Goal: Task Accomplishment & Management: Manage account settings

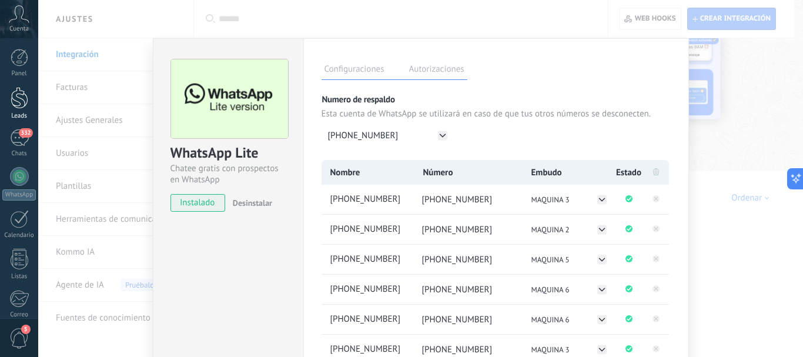
click at [21, 101] on div at bounding box center [20, 98] width 18 height 22
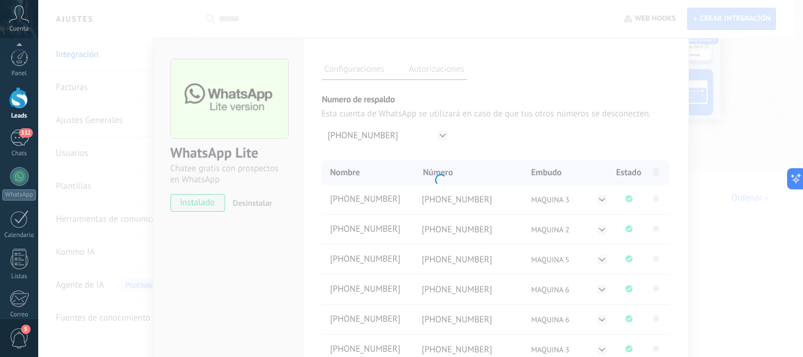
scroll to position [132, 0]
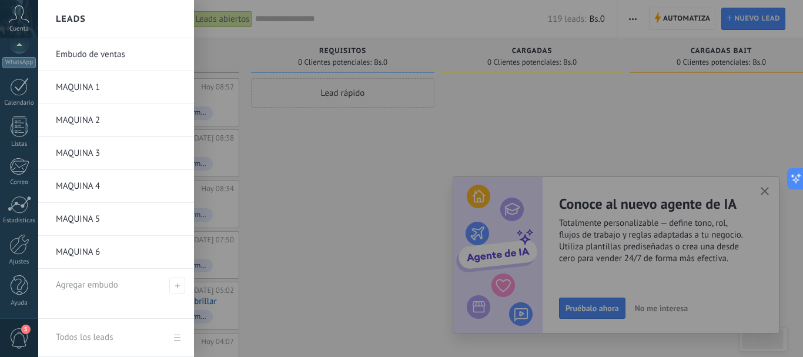
click at [106, 87] on link "MAQUINA 1" at bounding box center [119, 87] width 126 height 33
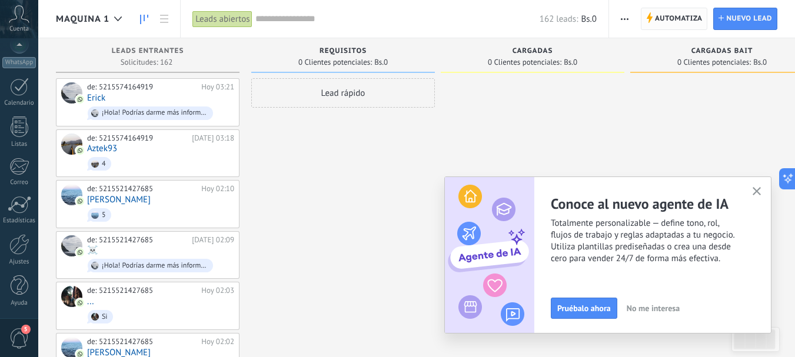
click at [672, 18] on span "Automatiza" at bounding box center [679, 18] width 48 height 21
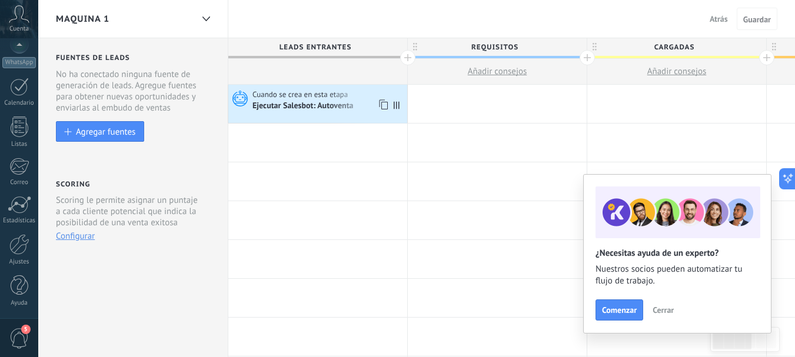
click at [335, 107] on div "Ejecutar Salesbot: Autoventa" at bounding box center [303, 106] width 102 height 11
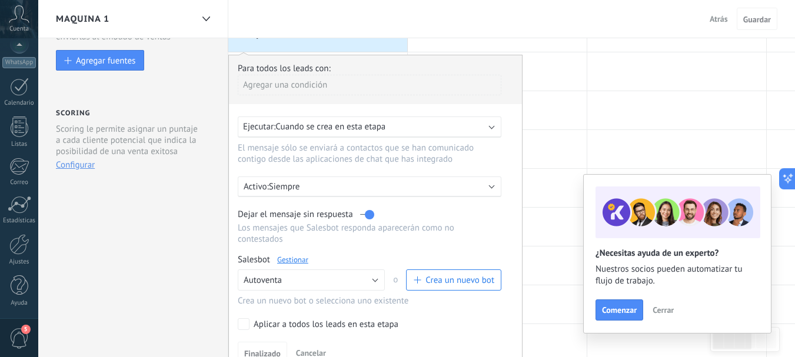
scroll to position [176, 0]
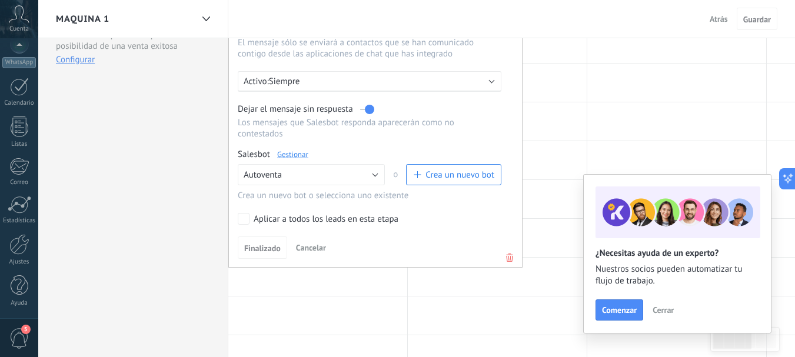
click at [506, 259] on icon at bounding box center [509, 258] width 13 height 14
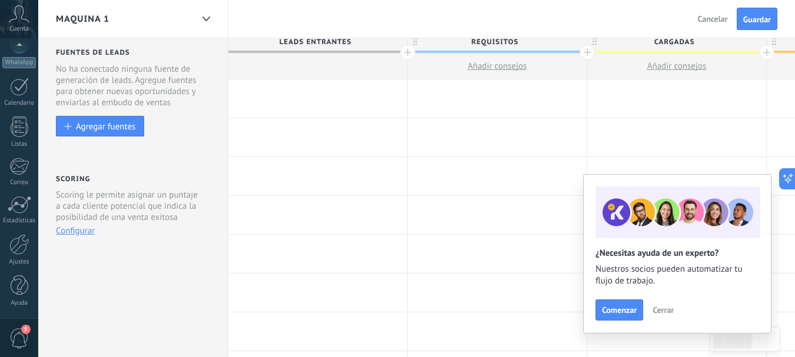
scroll to position [0, 0]
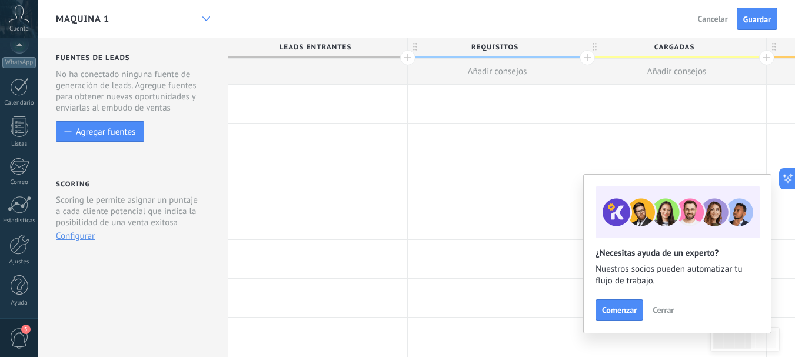
click at [201, 18] on div at bounding box center [206, 19] width 20 height 23
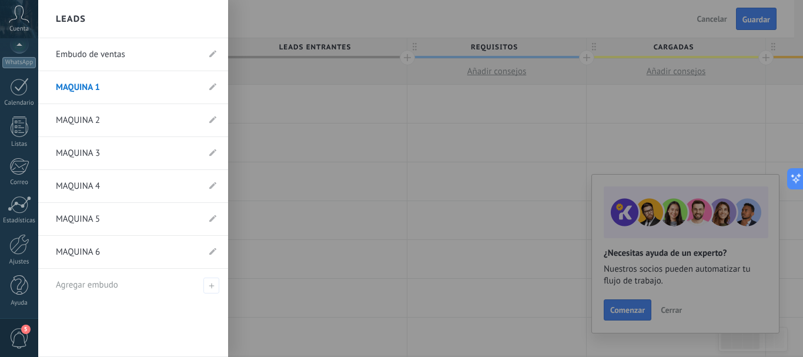
click at [126, 111] on link "MAQUINA 2" at bounding box center [127, 120] width 143 height 33
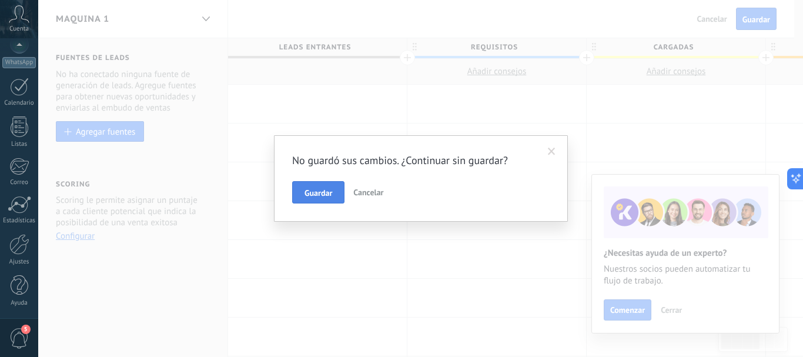
click at [329, 191] on span "Guardar" at bounding box center [319, 193] width 28 height 8
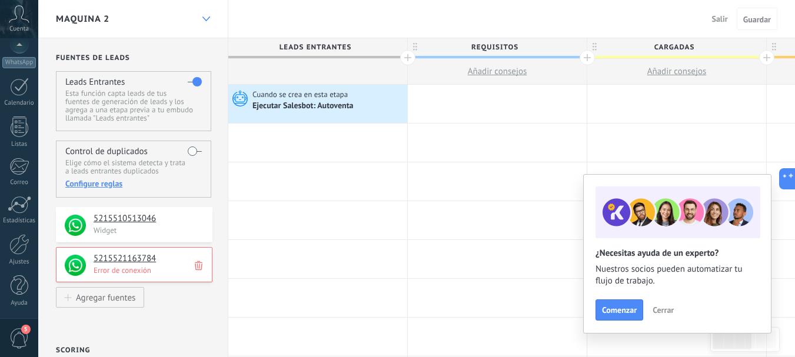
click at [204, 19] on icon at bounding box center [206, 18] width 8 height 5
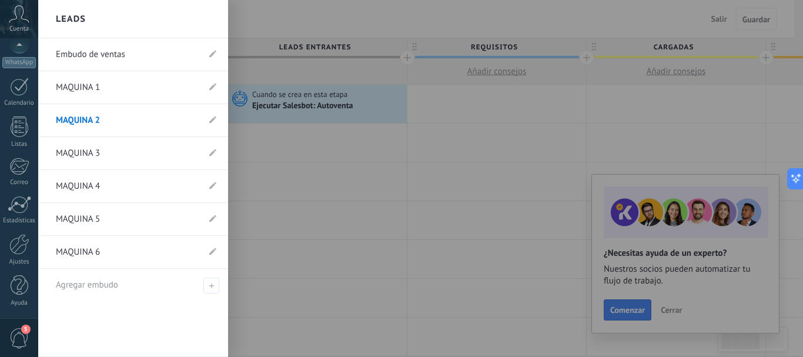
click at [122, 145] on link "MAQUINA 3" at bounding box center [127, 153] width 143 height 33
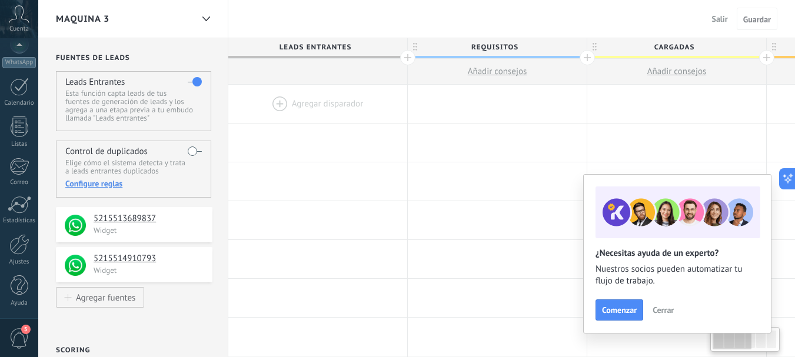
click at [112, 13] on div "MAQUINA 3" at bounding box center [124, 19] width 136 height 38
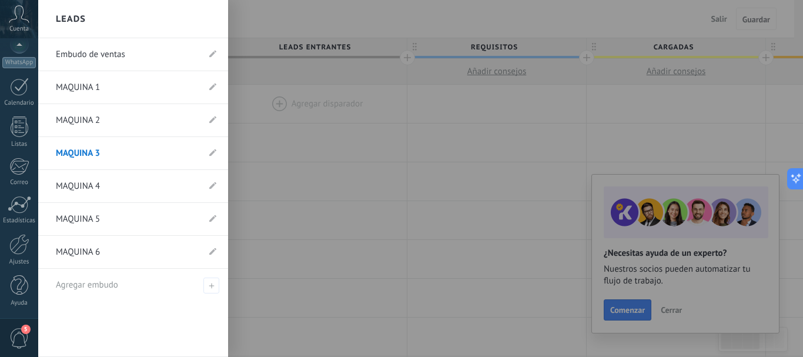
click at [126, 186] on link "MAQUINA 4" at bounding box center [127, 186] width 143 height 33
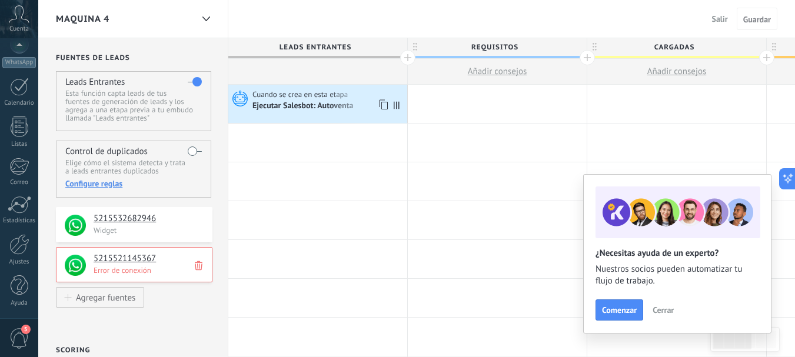
click at [365, 95] on div "Cuando se crea en esta etapa" at bounding box center [328, 94] width 152 height 11
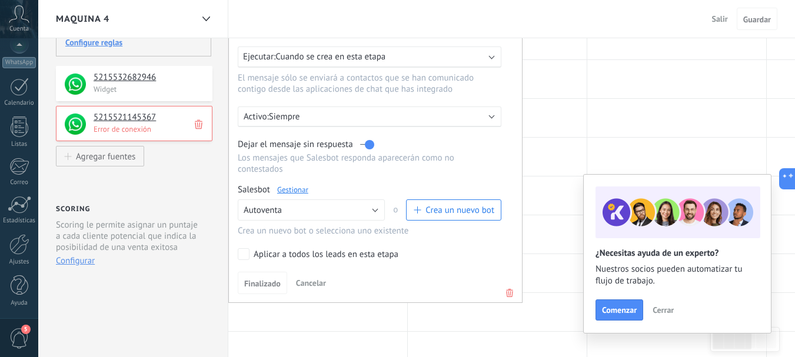
scroll to position [176, 0]
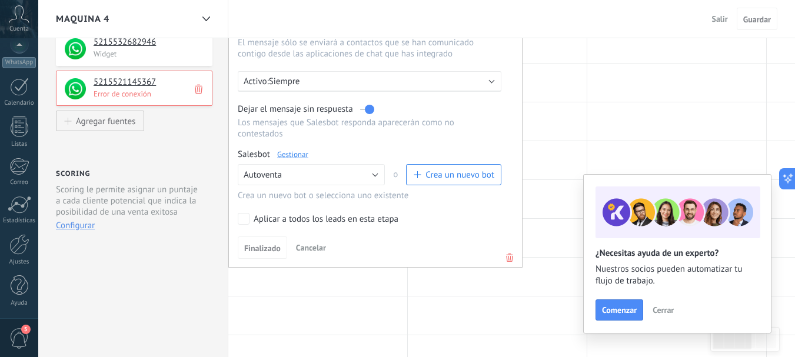
click at [510, 259] on use at bounding box center [509, 257] width 7 height 8
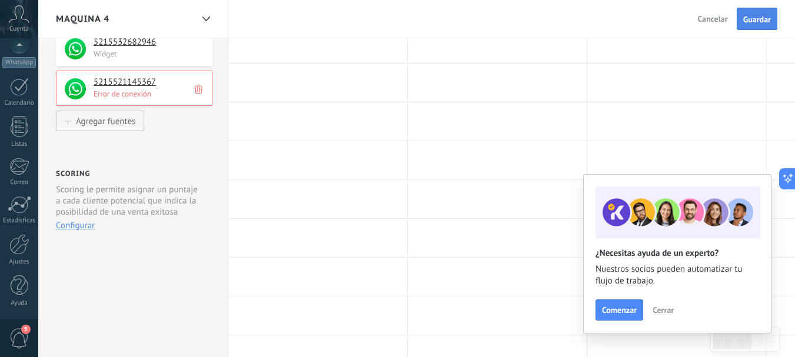
click at [753, 20] on span "Guardar" at bounding box center [757, 19] width 28 height 8
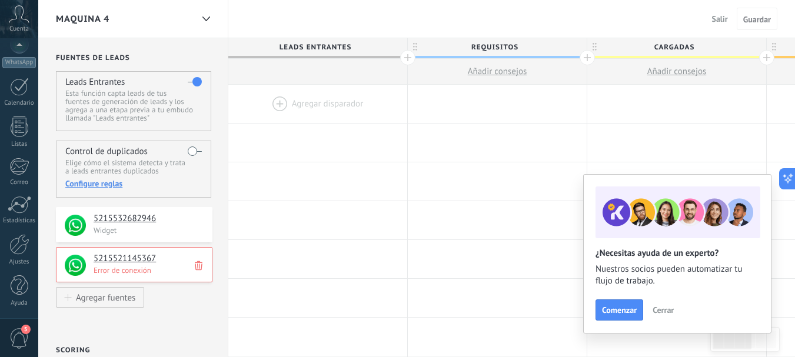
click at [199, 264] on use at bounding box center [199, 265] width 8 height 9
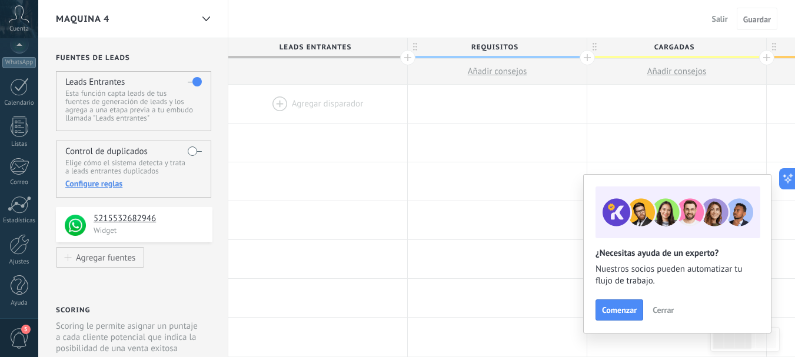
click at [195, 15] on div "MAQUINA 4" at bounding box center [133, 19] width 190 height 38
click at [198, 18] on div at bounding box center [206, 19] width 20 height 23
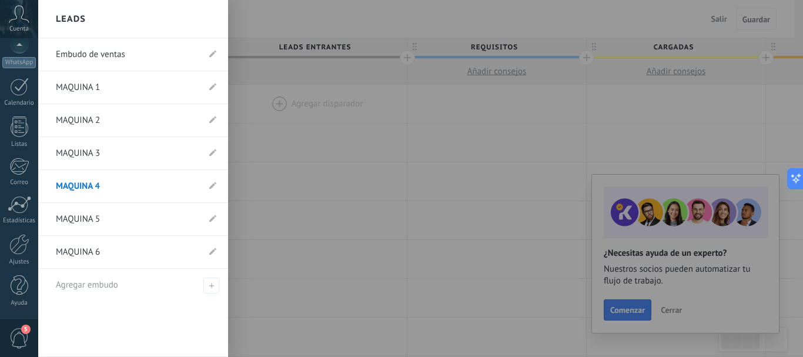
click at [128, 224] on link "MAQUINA 5" at bounding box center [127, 219] width 143 height 33
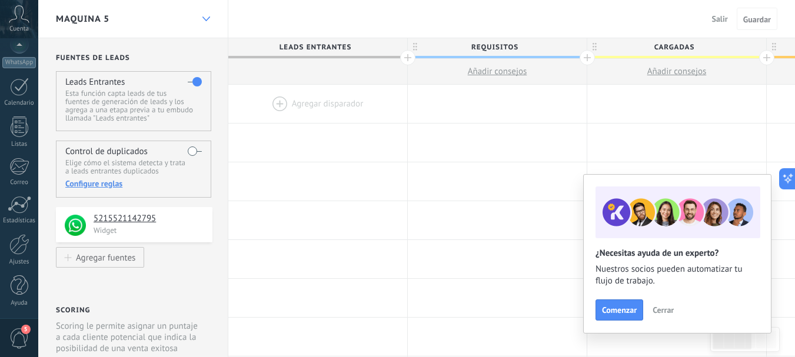
click at [209, 18] on icon at bounding box center [206, 18] width 8 height 5
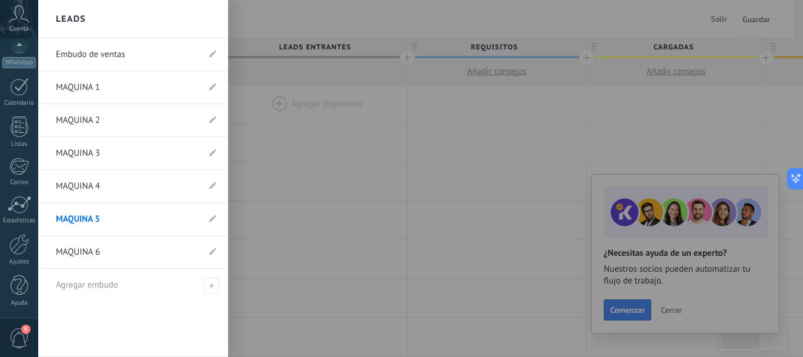
click at [136, 247] on link "MAQUINA 6" at bounding box center [127, 252] width 143 height 33
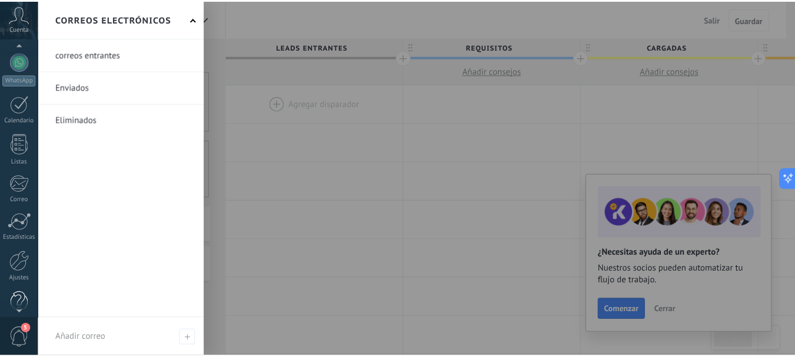
scroll to position [118, 0]
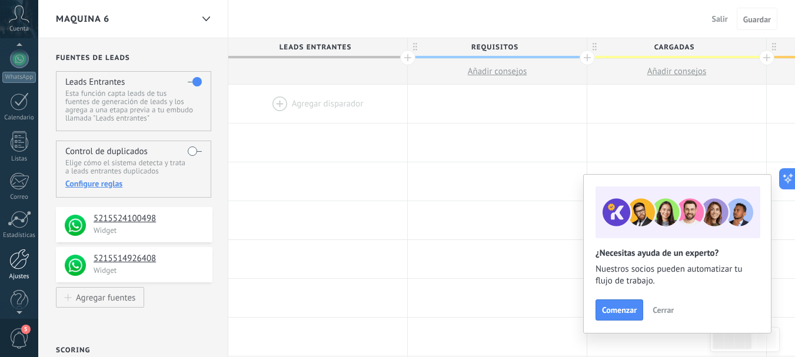
click at [22, 266] on div at bounding box center [19, 259] width 20 height 21
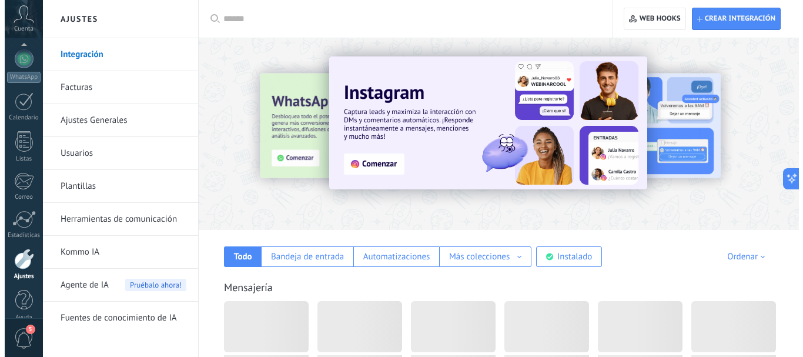
scroll to position [132, 0]
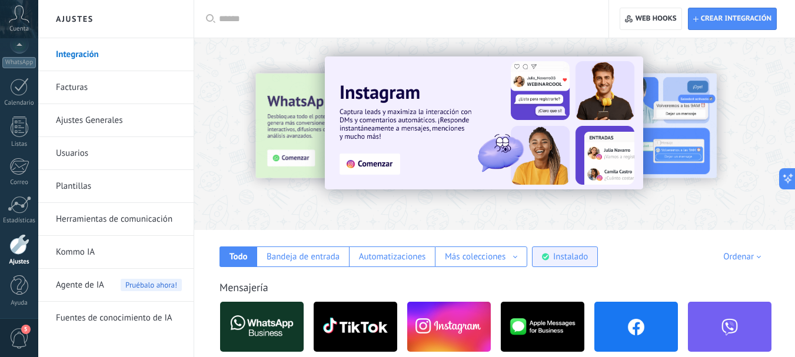
click at [574, 261] on div "Instalado" at bounding box center [570, 256] width 35 height 11
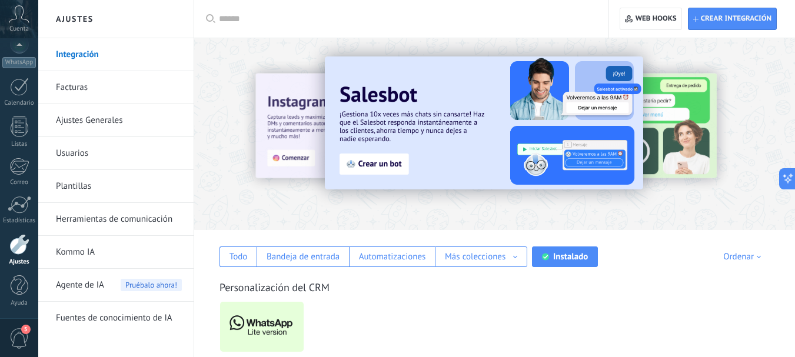
click at [278, 330] on img at bounding box center [262, 326] width 84 height 57
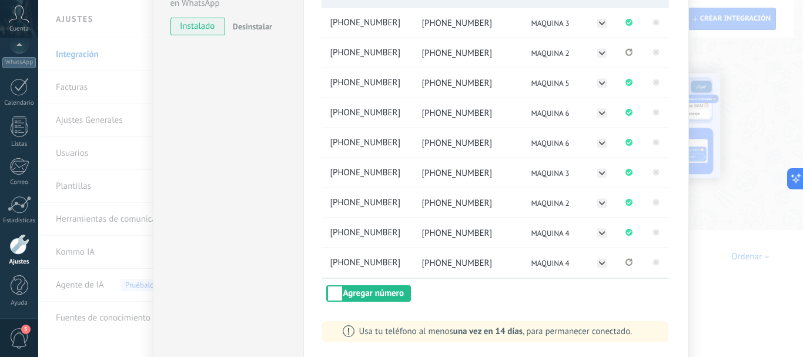
scroll to position [118, 0]
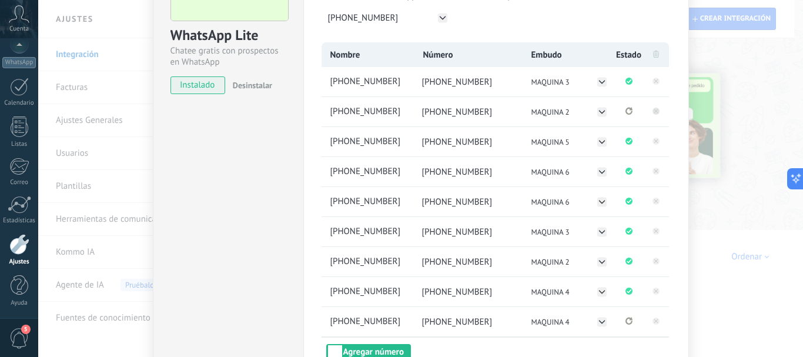
click at [655, 111] on rect at bounding box center [656, 111] width 7 height 7
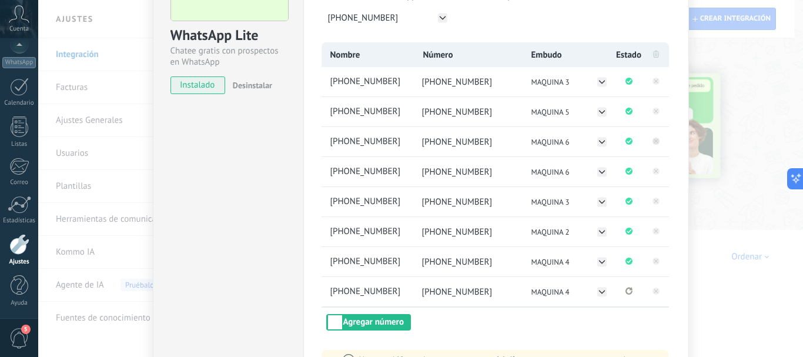
scroll to position [176, 0]
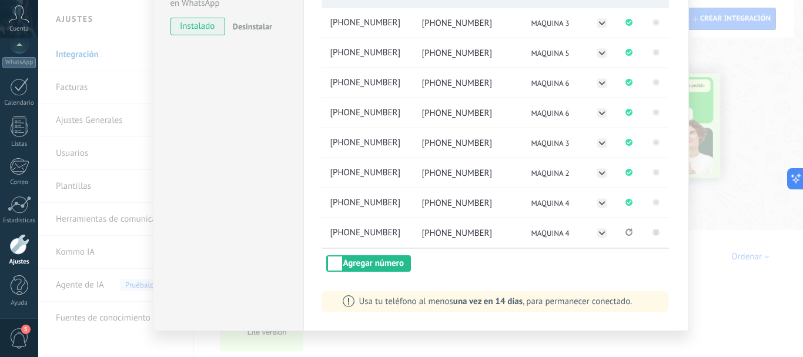
click at [655, 232] on rect at bounding box center [656, 232] width 7 height 7
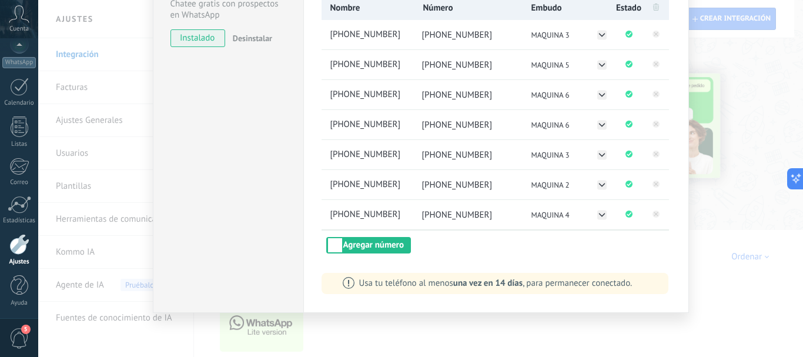
scroll to position [165, 0]
click at [20, 248] on div at bounding box center [19, 244] width 20 height 21
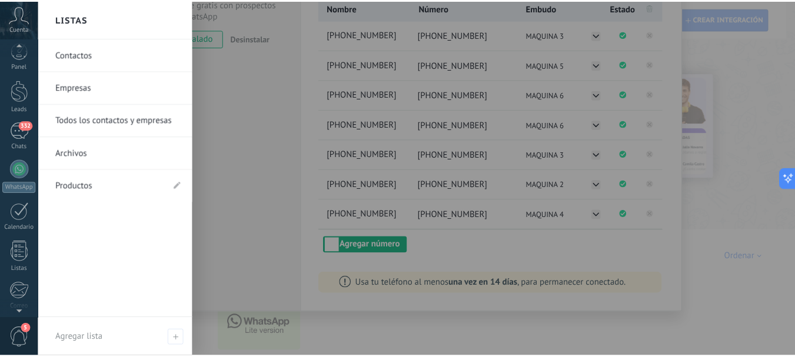
scroll to position [0, 0]
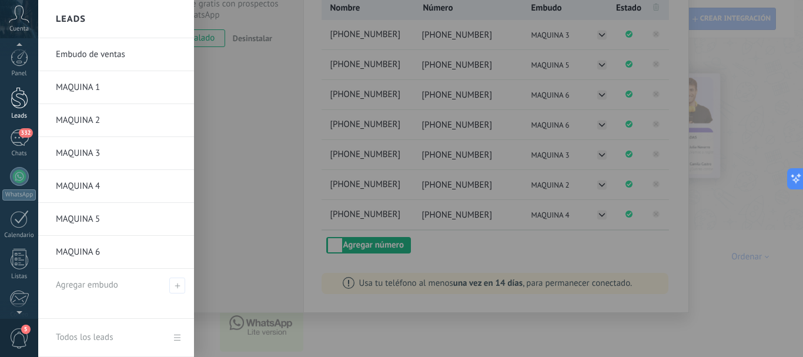
click at [21, 104] on div at bounding box center [20, 98] width 18 height 22
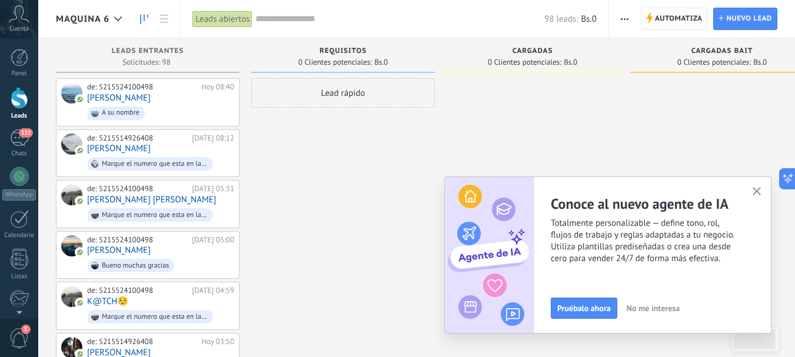
click at [688, 12] on span "Automatiza" at bounding box center [679, 18] width 48 height 21
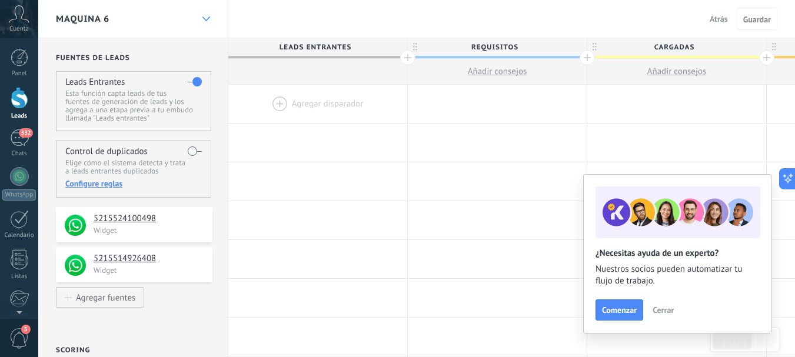
click at [206, 16] on div at bounding box center [206, 19] width 20 height 23
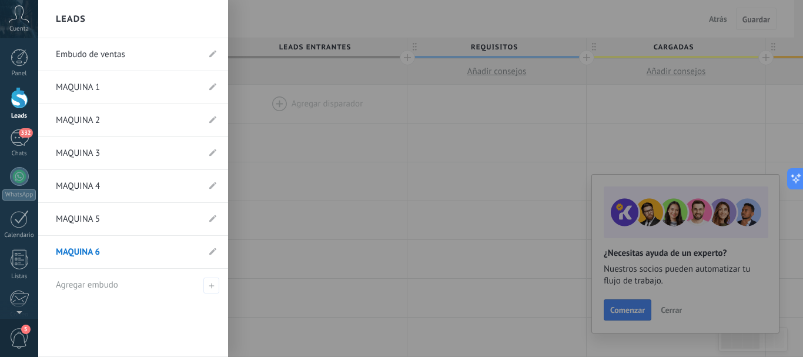
click at [129, 118] on link "MAQUINA 2" at bounding box center [127, 120] width 143 height 33
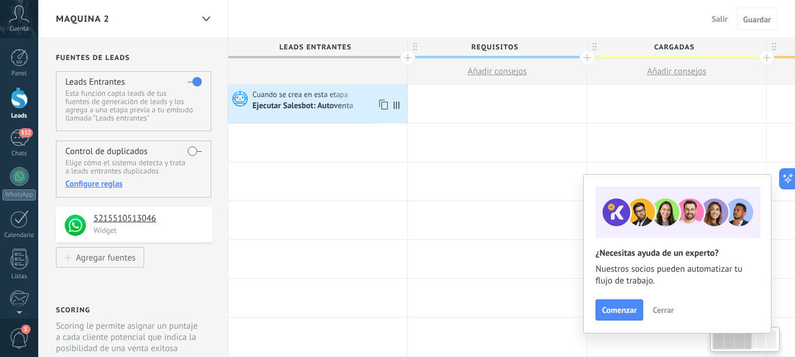
click at [376, 106] on div "Ejecutar Salesbot: Autoventa" at bounding box center [328, 106] width 152 height 12
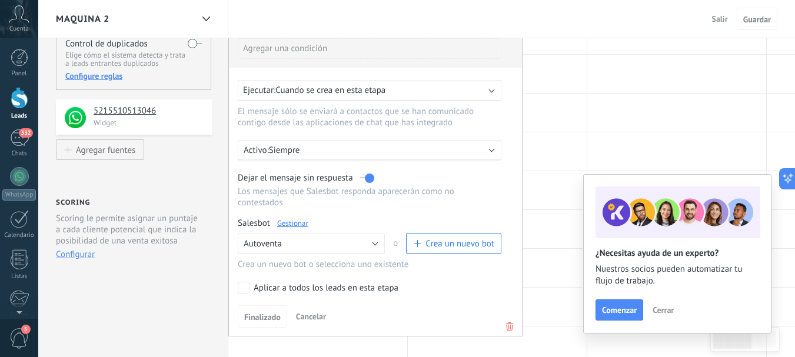
scroll to position [353, 0]
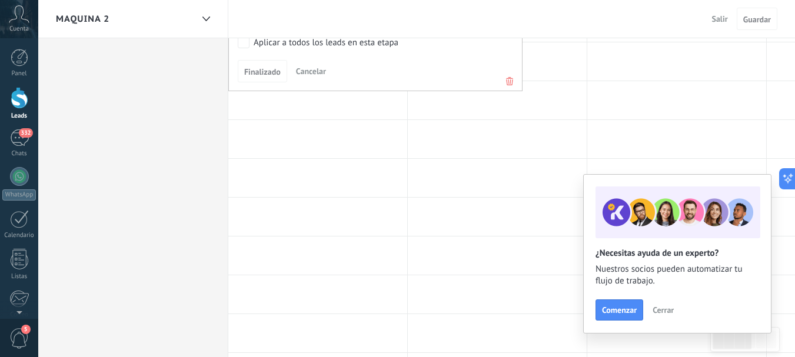
click at [508, 79] on icon at bounding box center [509, 81] width 13 height 14
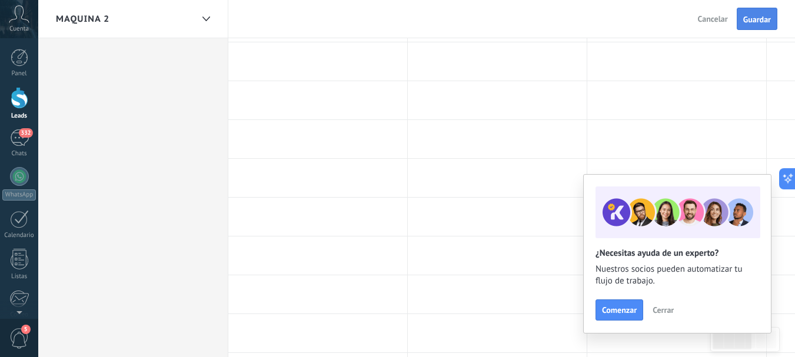
click at [772, 18] on button "Guardar" at bounding box center [756, 19] width 41 height 22
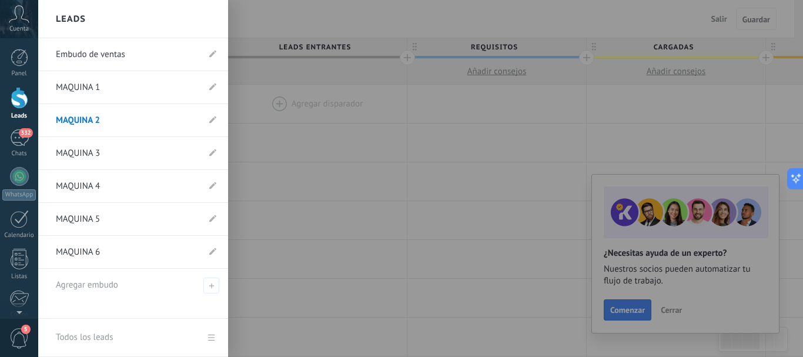
click at [19, 99] on div at bounding box center [20, 98] width 18 height 22
